Goal: Task Accomplishment & Management: Manage account settings

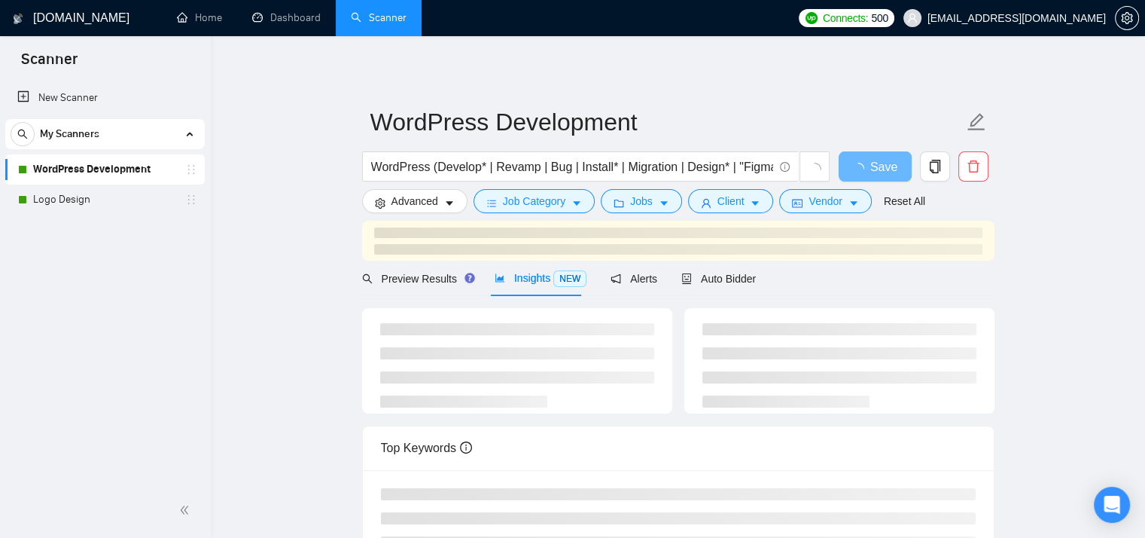
click at [307, 163] on main "WordPress Development WordPress (Develop* | Revamp | Bug | Install* | Migration…" at bounding box center [678, 414] width 886 height 708
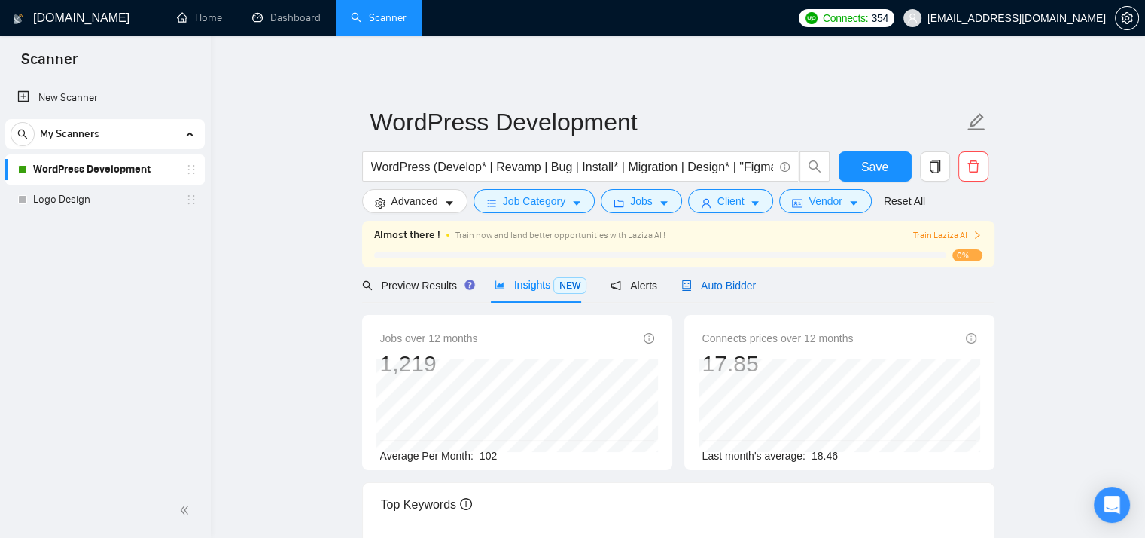
click at [721, 279] on span "Auto Bidder" at bounding box center [718, 285] width 75 height 12
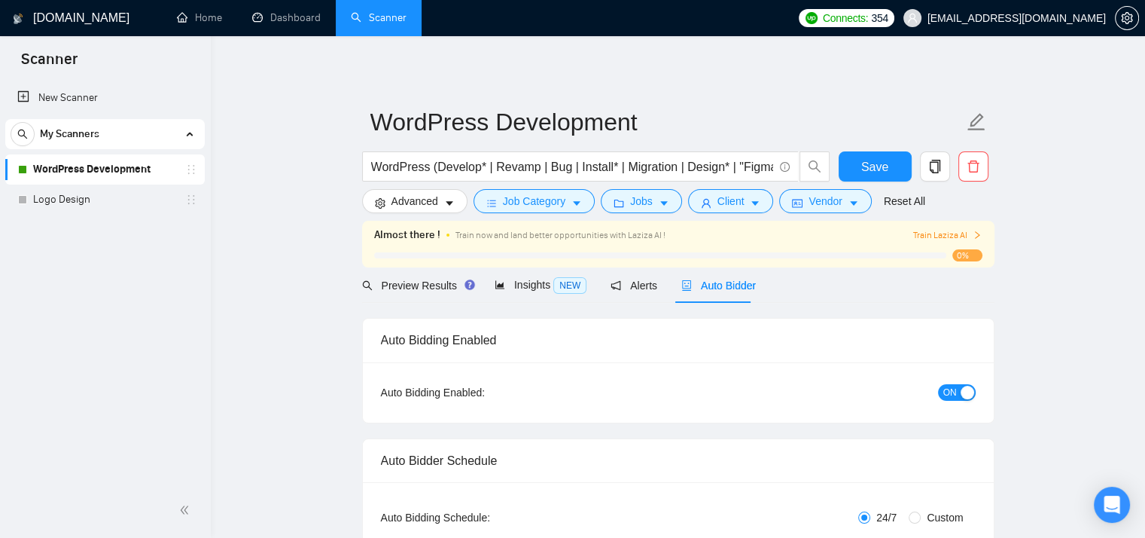
click at [964, 392] on div "button" at bounding box center [968, 392] width 14 height 14
click at [877, 168] on span "Save" at bounding box center [874, 166] width 27 height 19
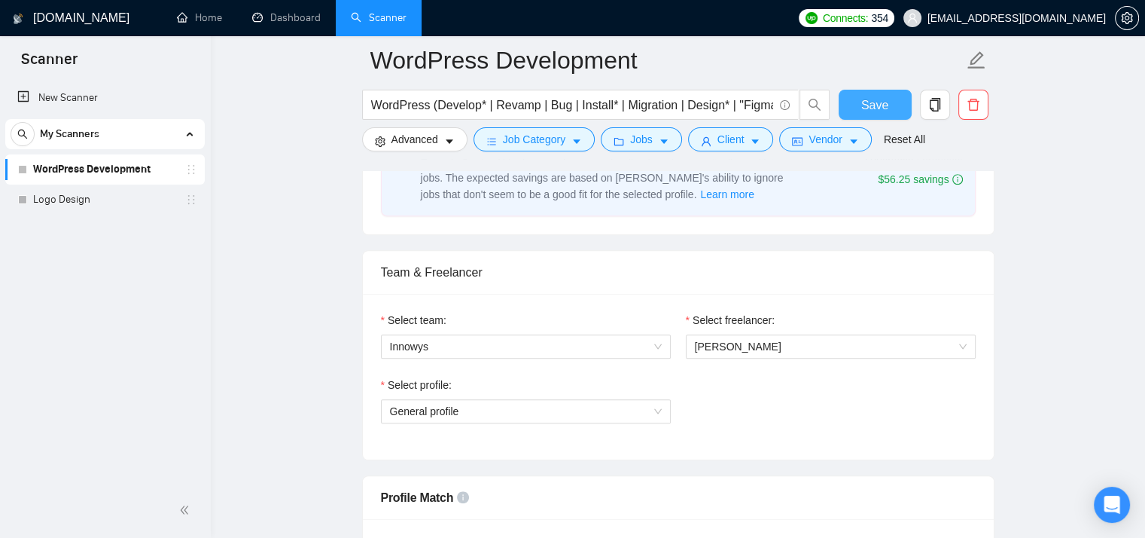
scroll to position [702, 0]
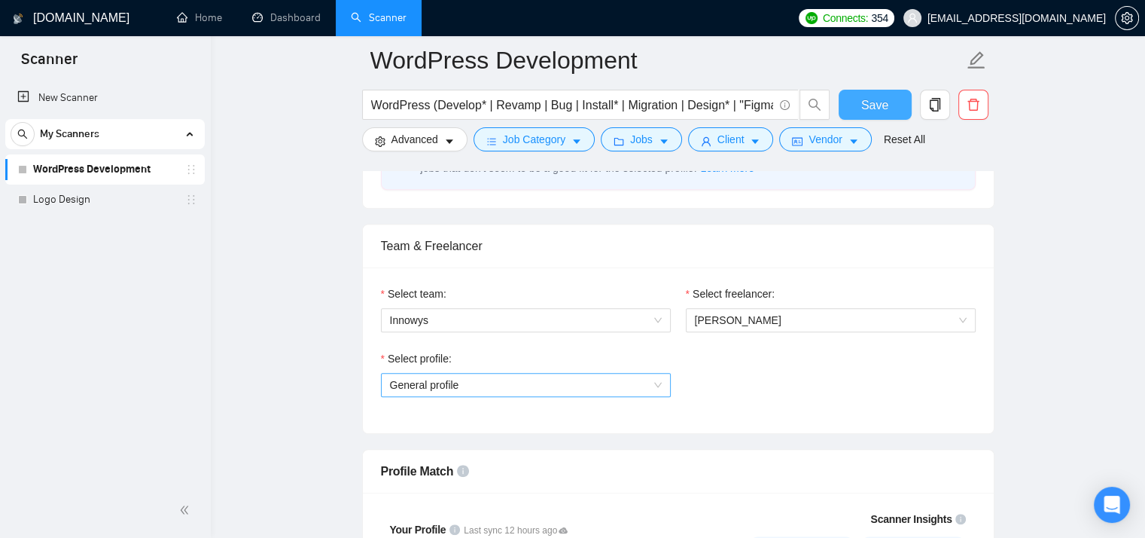
click at [572, 382] on span "General profile" at bounding box center [526, 384] width 272 height 23
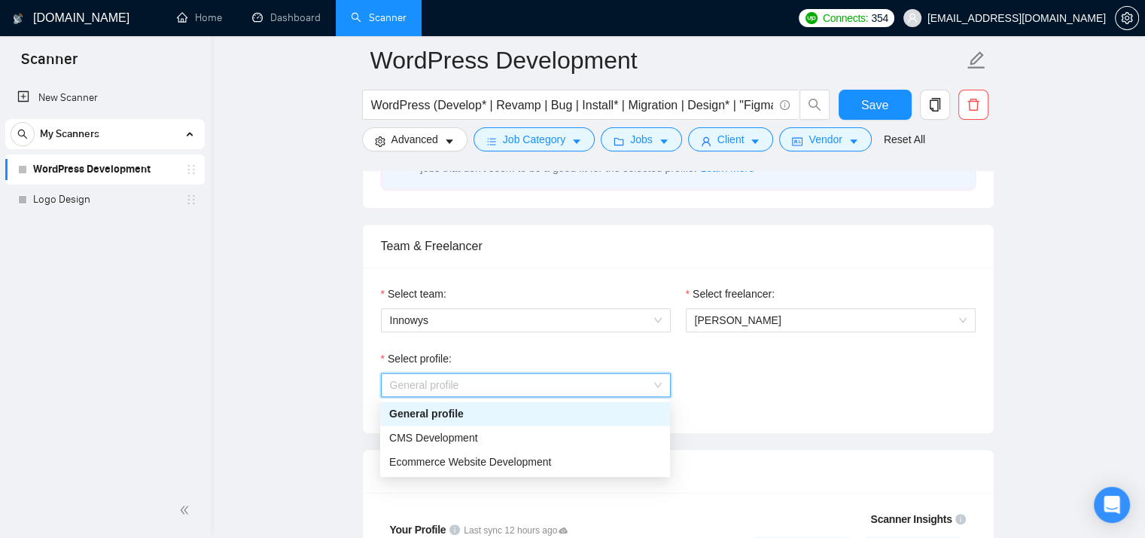
click at [572, 379] on span "General profile" at bounding box center [526, 384] width 272 height 23
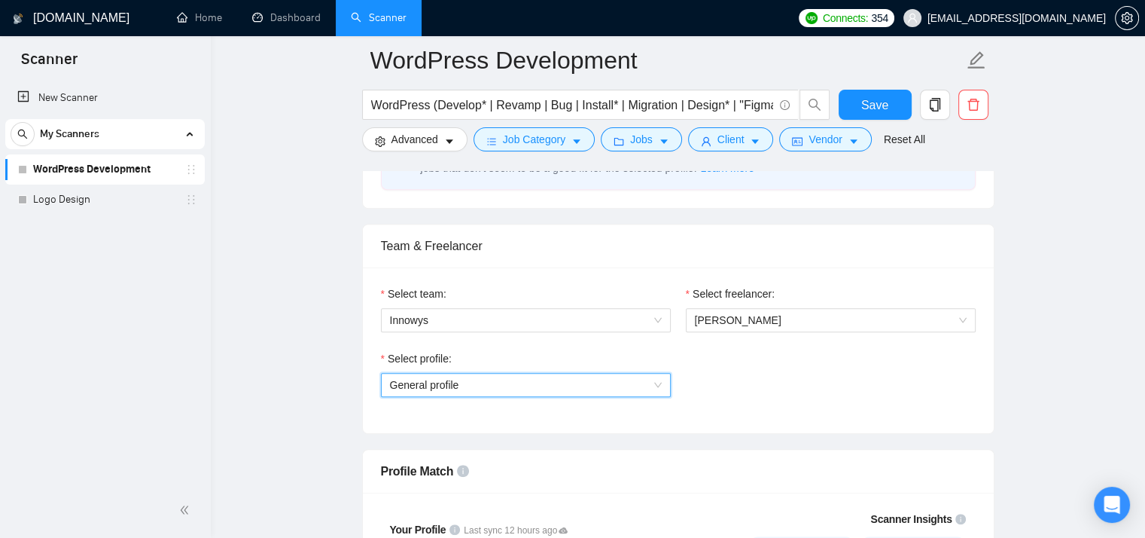
click at [572, 379] on span "General profile" at bounding box center [526, 384] width 272 height 23
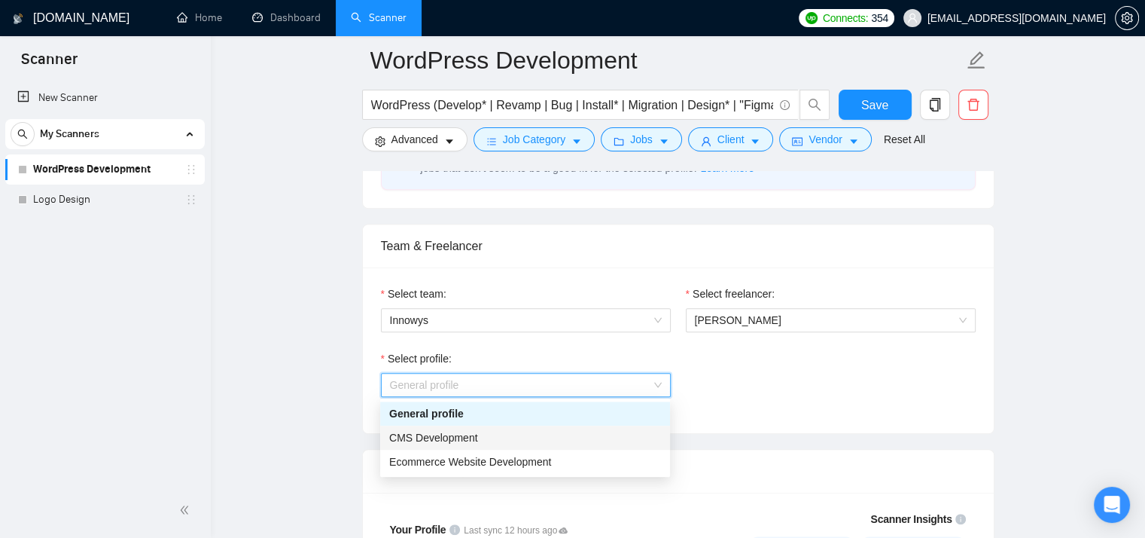
click at [559, 439] on div "CMS Development" at bounding box center [525, 437] width 272 height 17
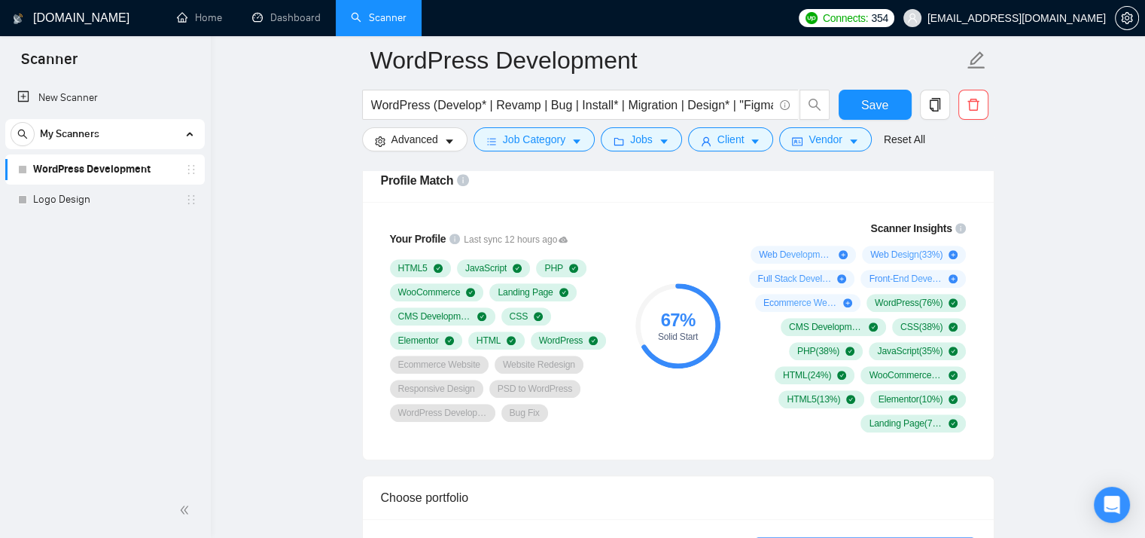
scroll to position [1004, 0]
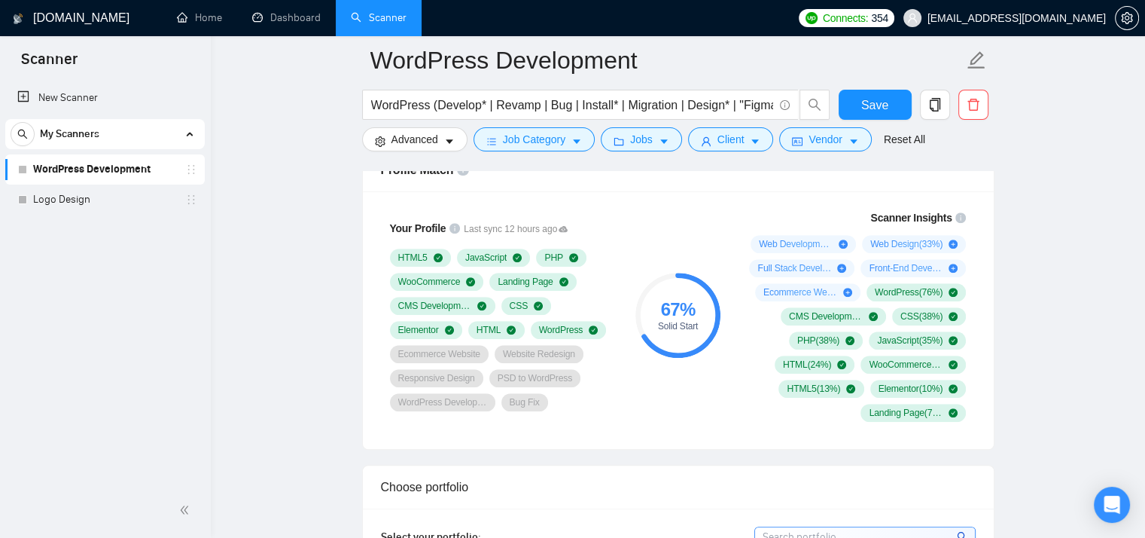
click at [873, 101] on span "Save" at bounding box center [874, 105] width 27 height 19
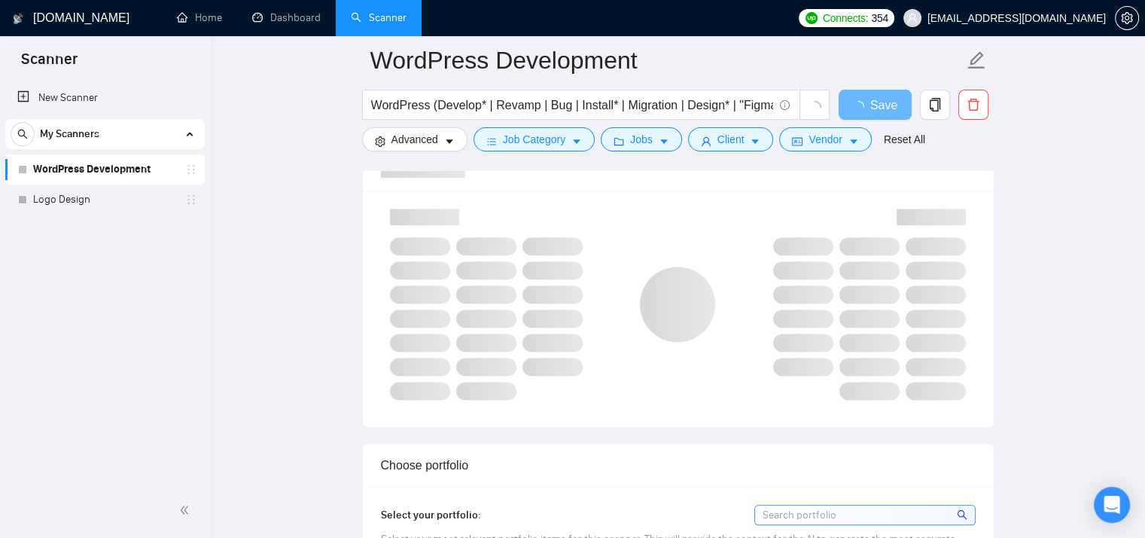
scroll to position [803, 0]
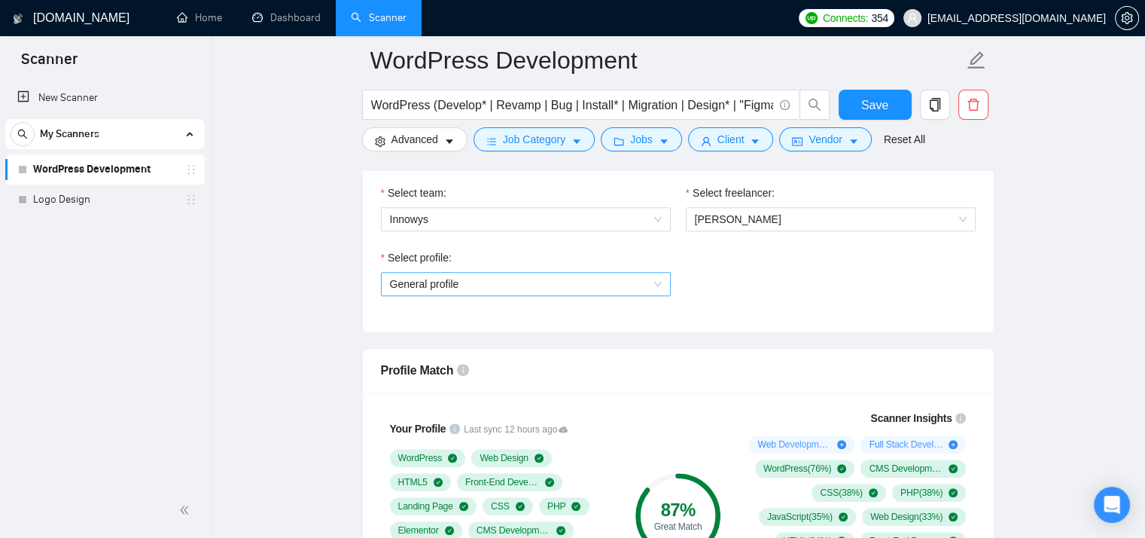
click at [623, 276] on span "General profile" at bounding box center [526, 284] width 272 height 23
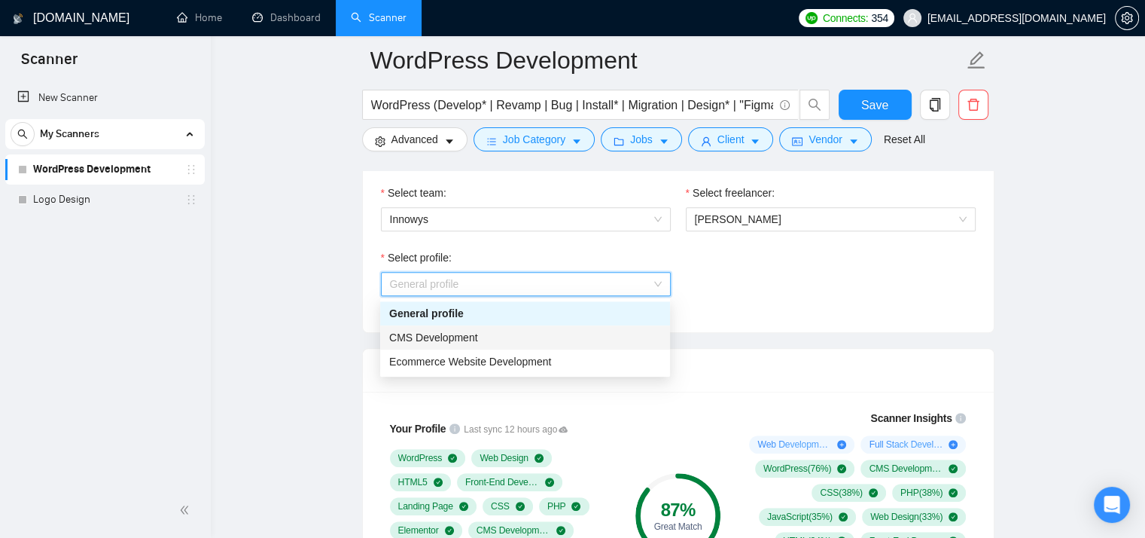
click at [587, 337] on div "CMS Development" at bounding box center [525, 337] width 272 height 17
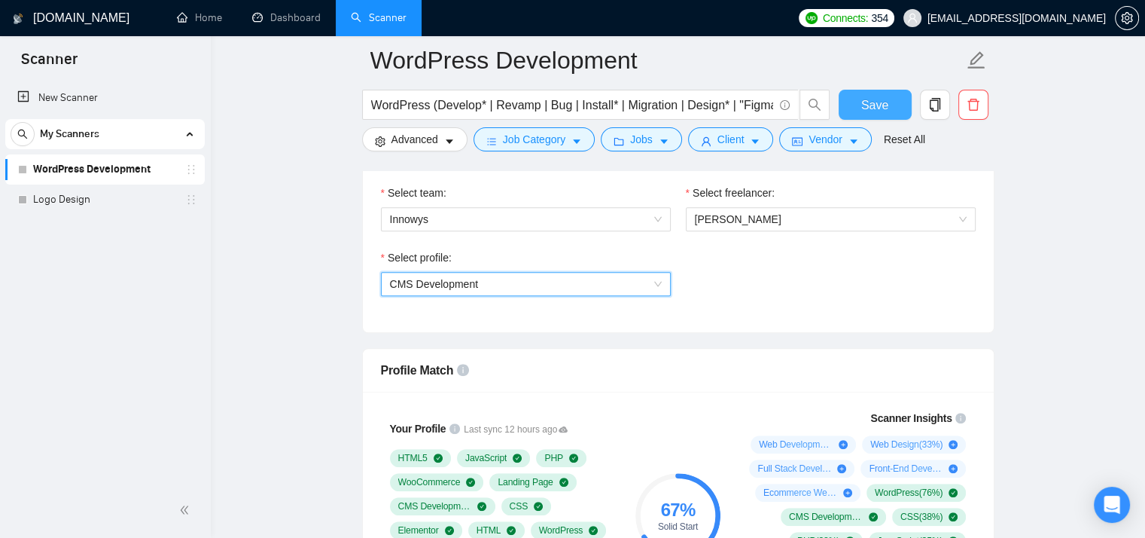
click at [871, 108] on span "Save" at bounding box center [874, 105] width 27 height 19
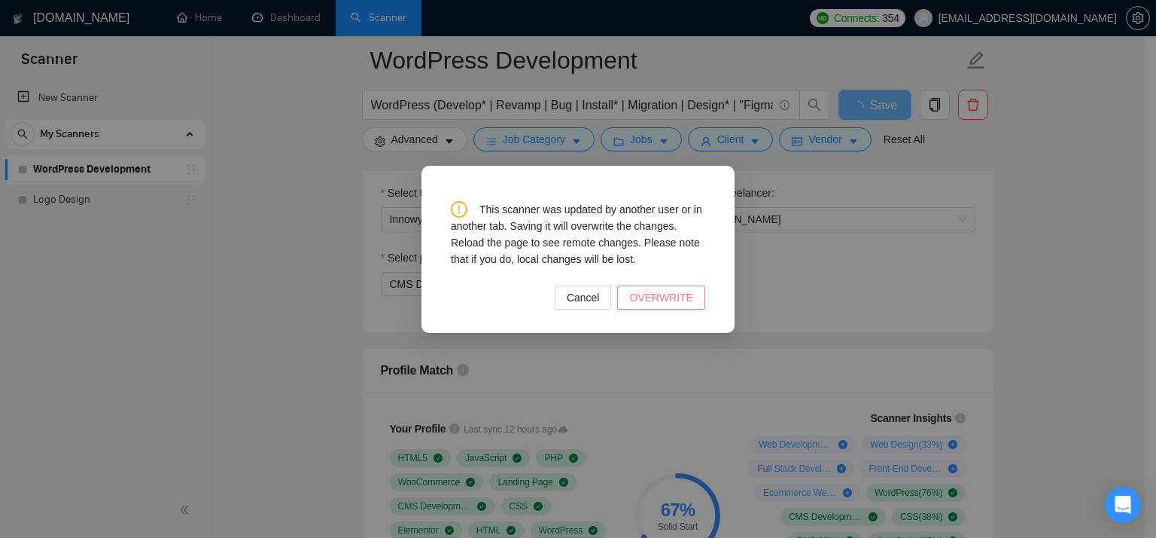
click at [659, 303] on span "OVERWRITE" at bounding box center [661, 297] width 64 height 17
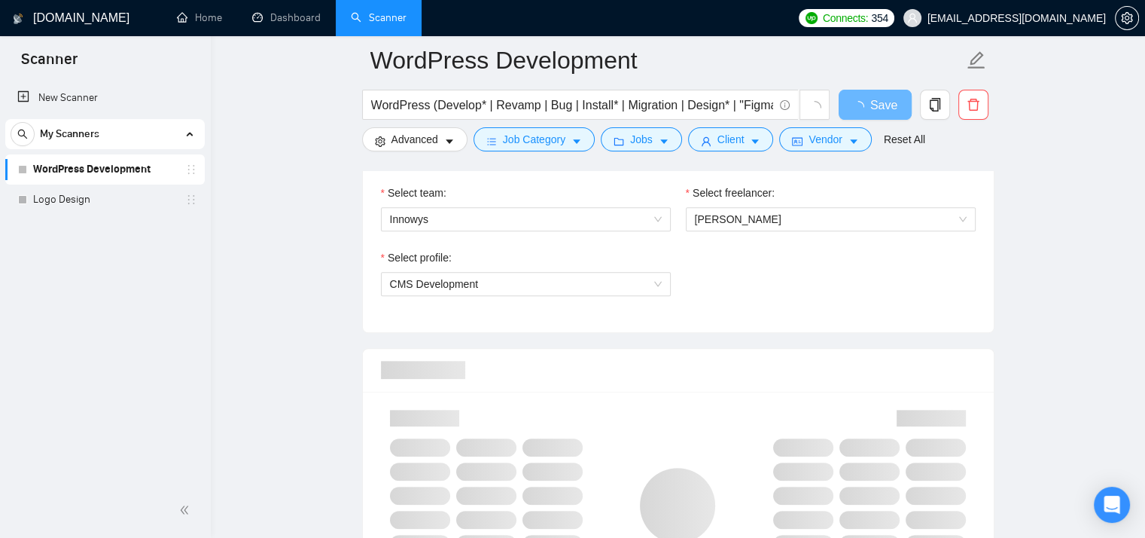
scroll to position [803, 0]
